Goal: Task Accomplishment & Management: Manage account settings

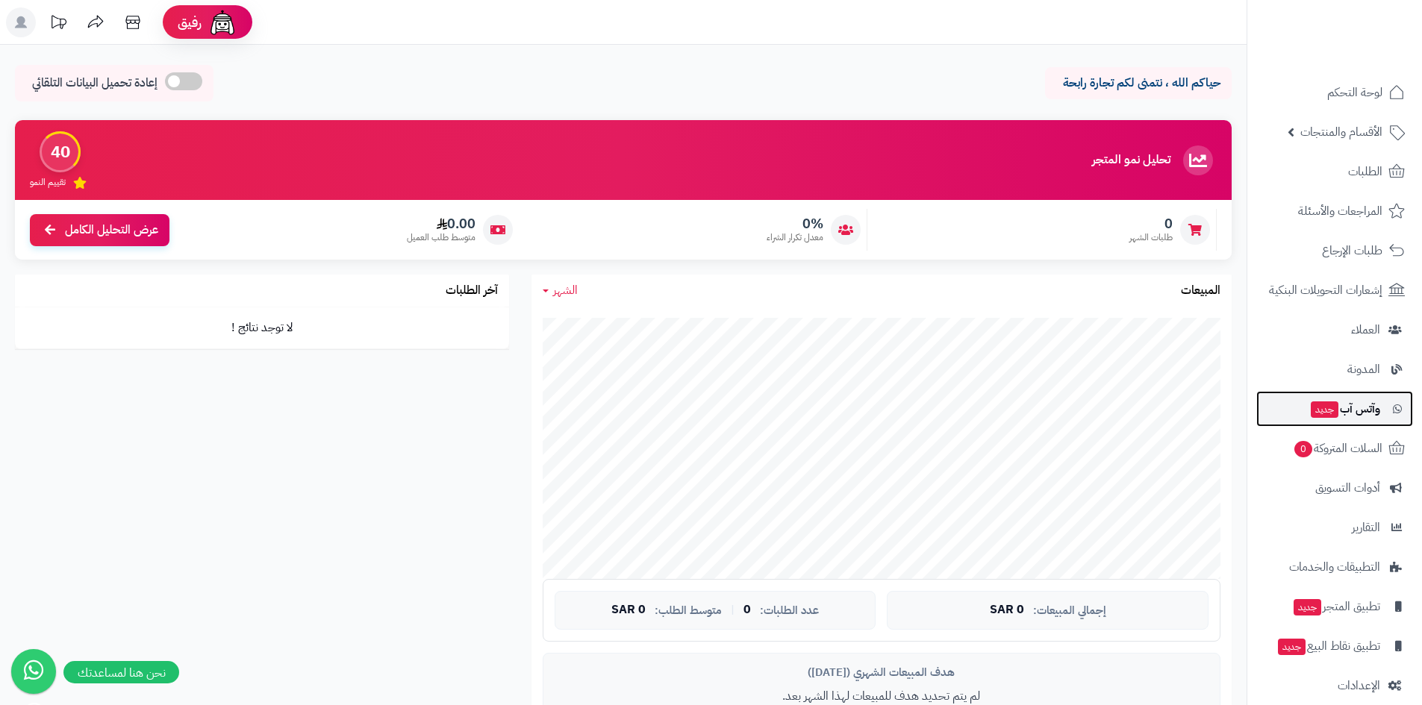
click at [1373, 417] on span "وآتس آب جديد" at bounding box center [1344, 409] width 71 height 21
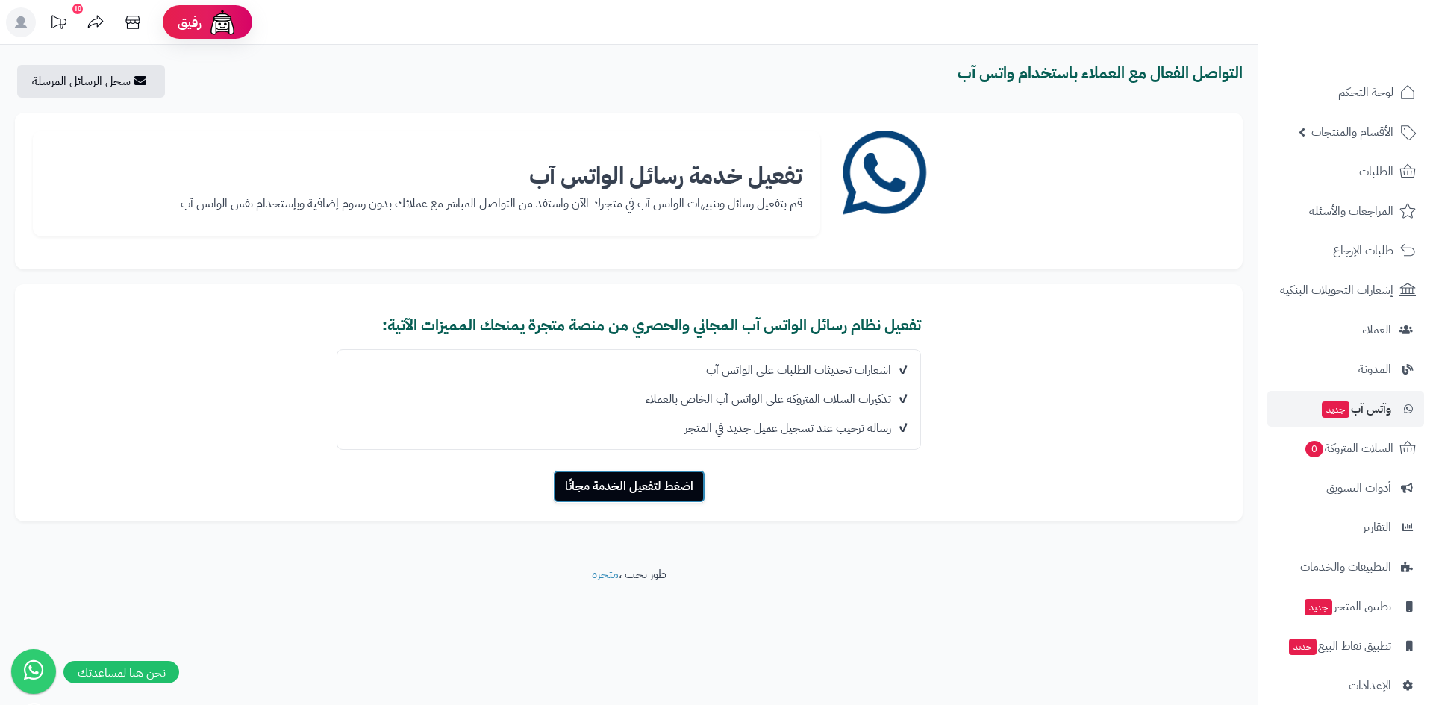
click at [590, 484] on button "اضغط لتفعيل الخدمة مجانًا" at bounding box center [629, 486] width 152 height 33
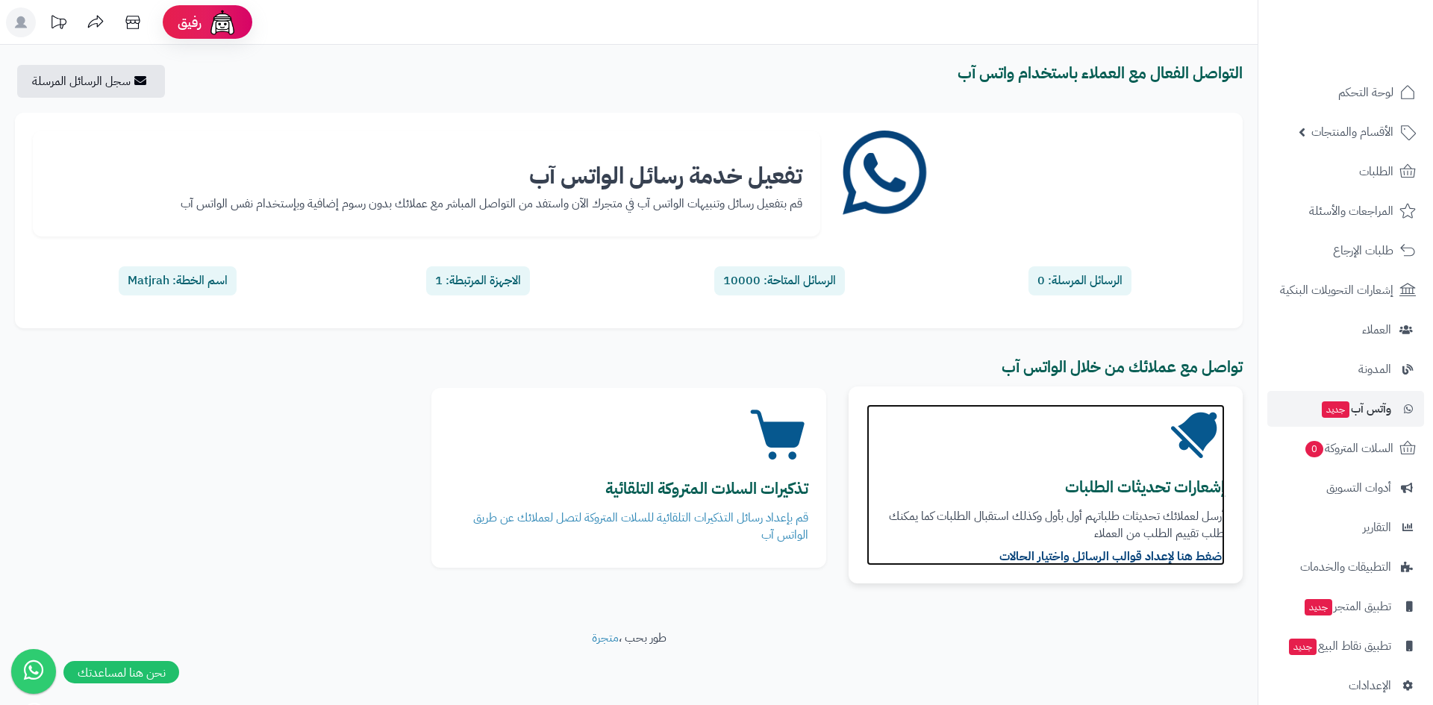
click at [1055, 559] on b "اضغط هنا لإعداد قوالب الرسائل واختيار الحالات" at bounding box center [1111, 557] width 225 height 18
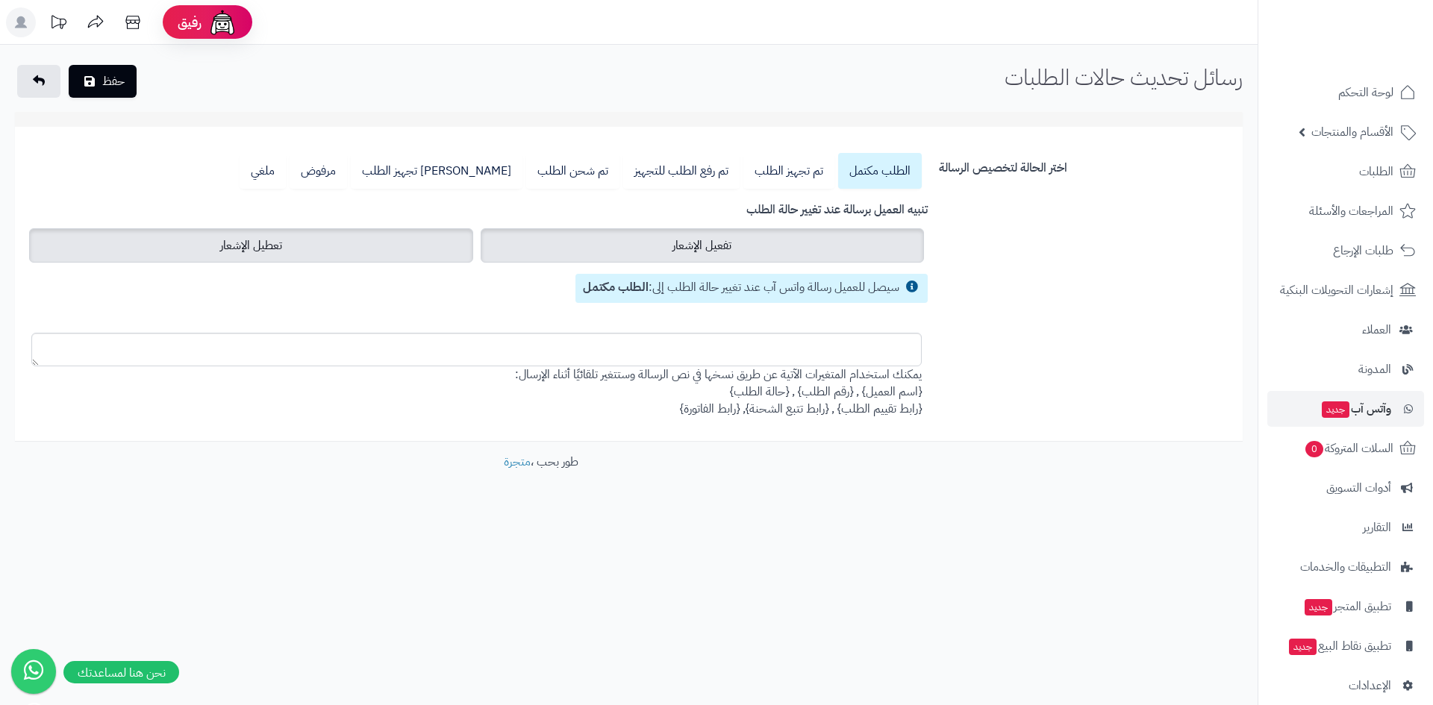
click at [663, 252] on label "تفعيل الإشعار" at bounding box center [703, 245] width 444 height 34
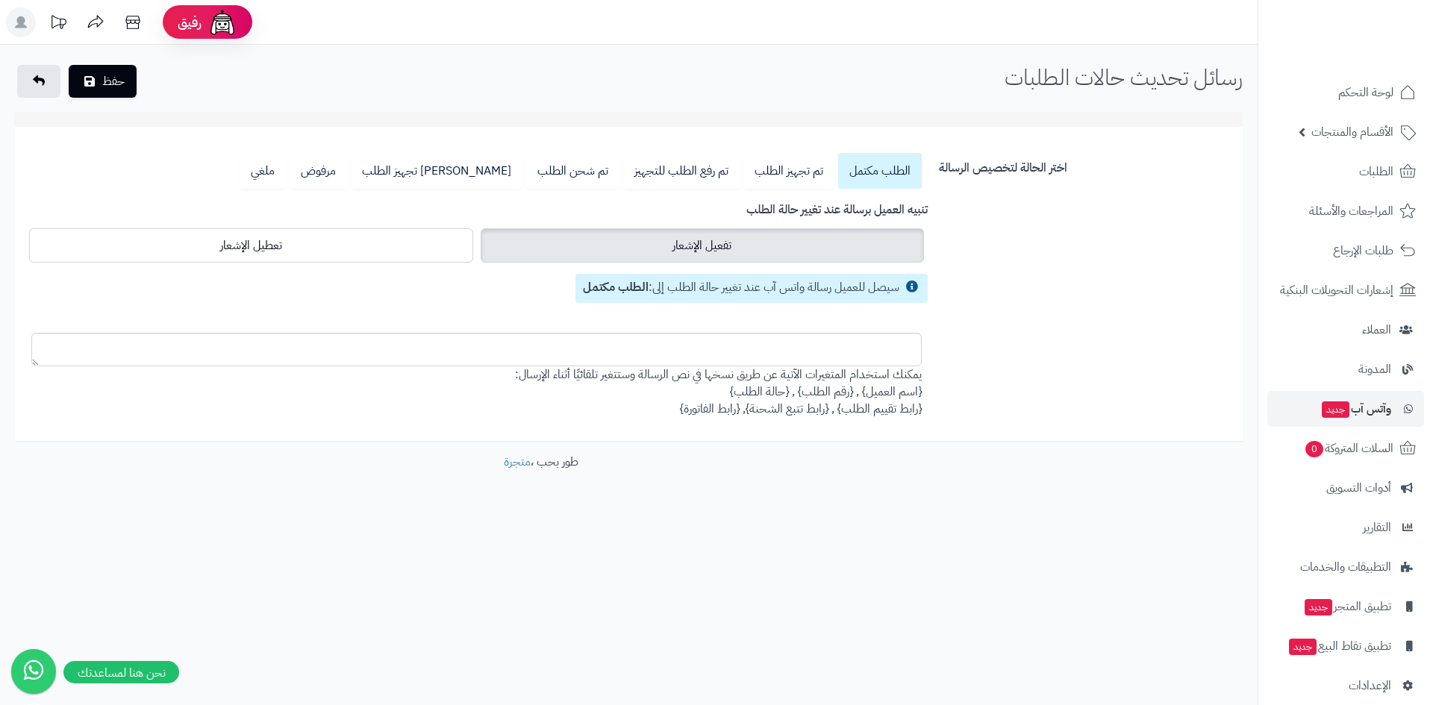
click at [23, 27] on icon at bounding box center [21, 22] width 12 height 12
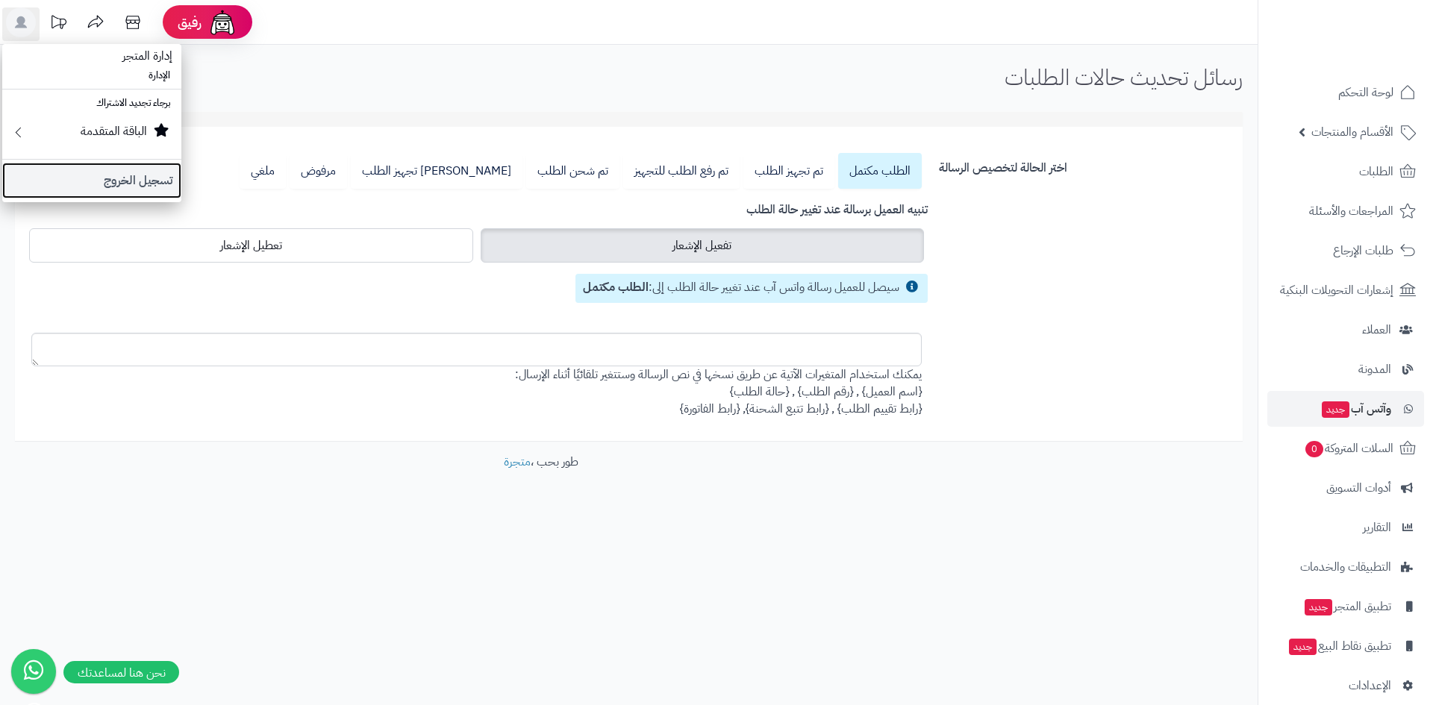
click at [63, 189] on link "تسجيل الخروج" at bounding box center [91, 181] width 179 height 36
